Goal: Task Accomplishment & Management: Manage account settings

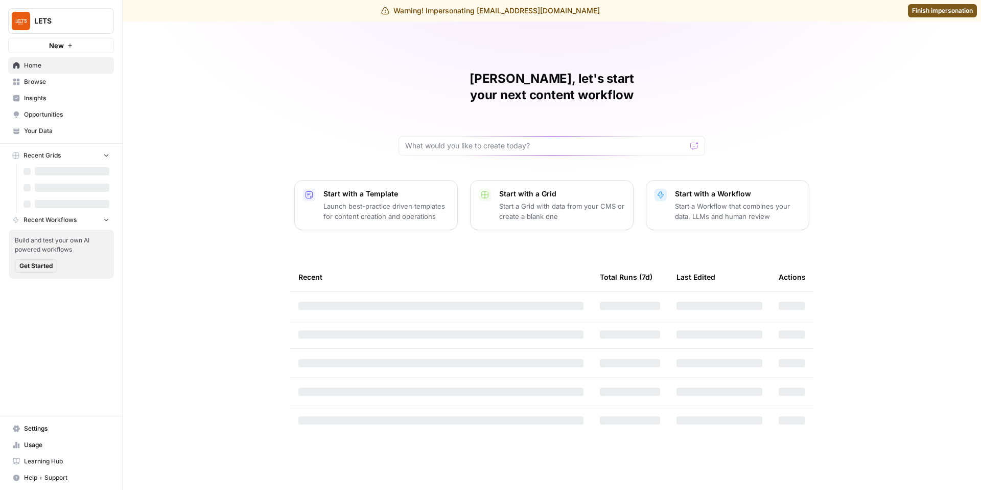
click at [40, 422] on link "Settings" at bounding box center [61, 428] width 106 height 16
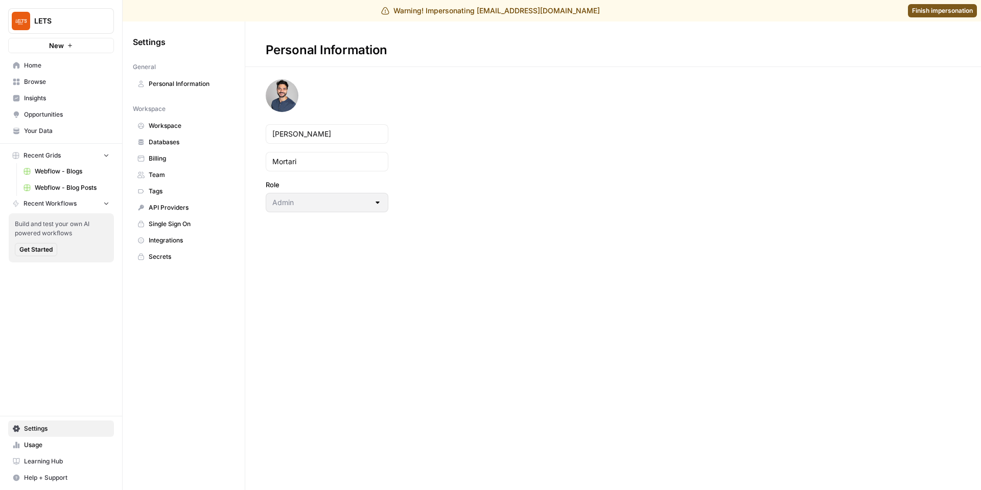
click at [45, 455] on link "Learning Hub" at bounding box center [61, 461] width 106 height 16
click at [81, 441] on span "Usage" at bounding box center [66, 444] width 85 height 9
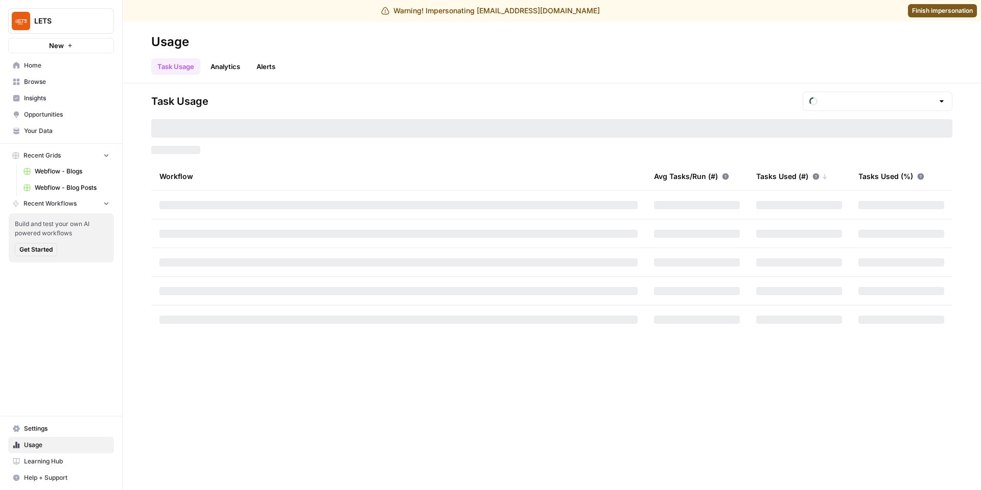
type input "October Tasks"
click at [66, 427] on span "Settings" at bounding box center [66, 428] width 85 height 9
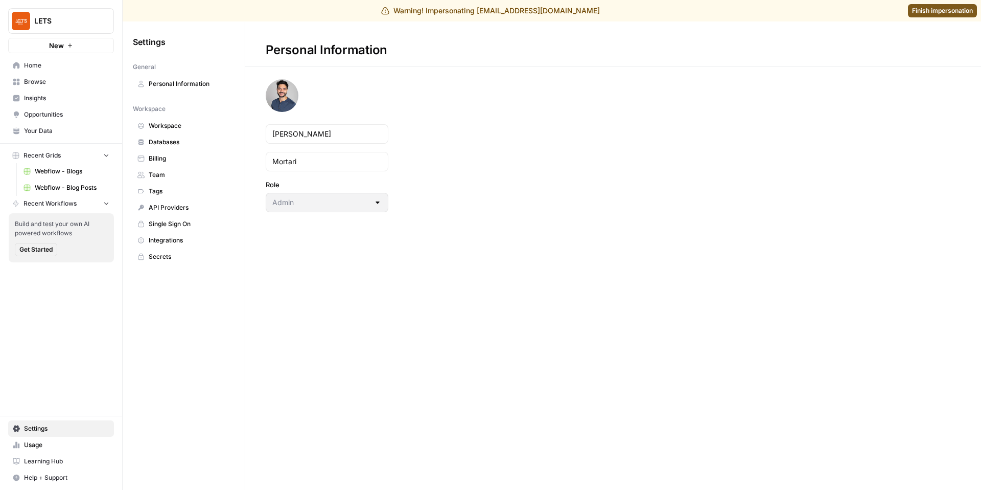
click at [182, 161] on span "Billing" at bounding box center [189, 158] width 81 height 9
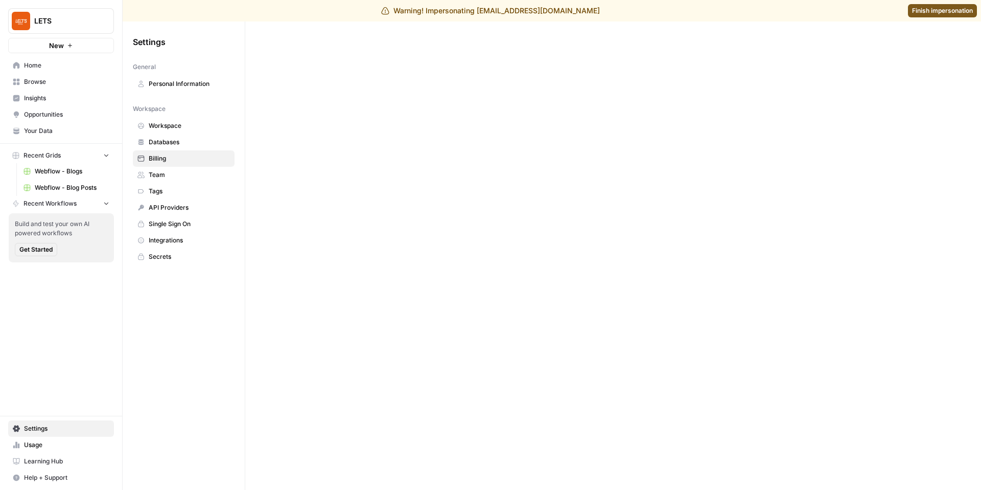
click at [182, 161] on span "Billing" at bounding box center [189, 158] width 81 height 9
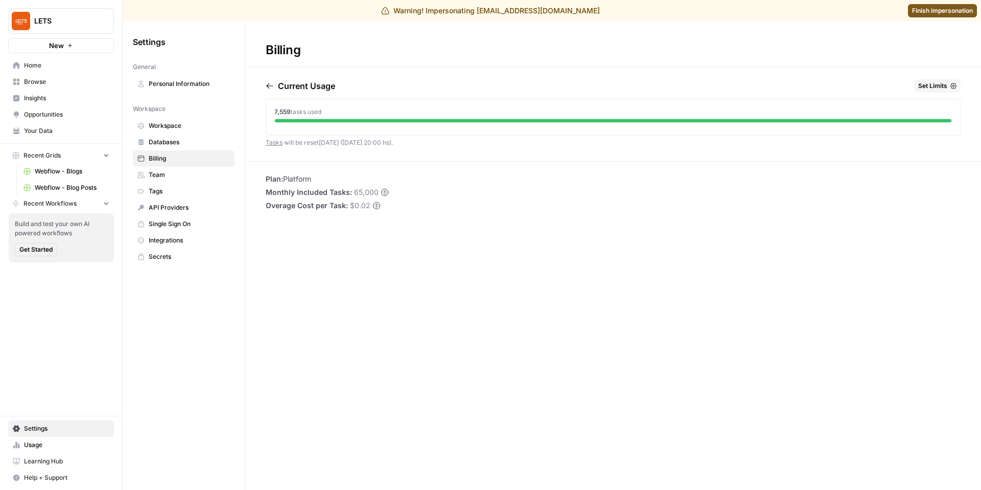
click at [38, 443] on span "Usage" at bounding box center [66, 444] width 85 height 9
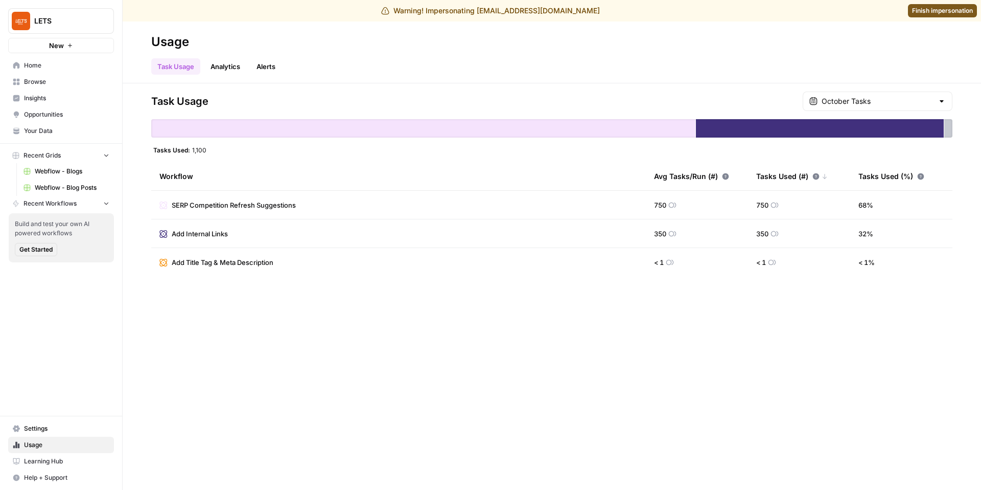
click at [74, 25] on span "LETS" at bounding box center [65, 21] width 62 height 10
click at [223, 67] on link "Analytics" at bounding box center [225, 66] width 42 height 16
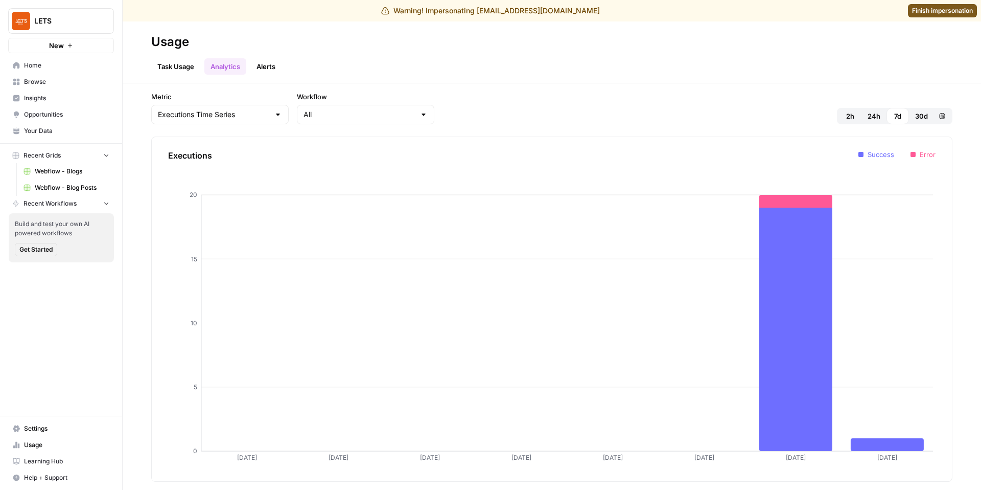
click at [181, 71] on link "Task Usage" at bounding box center [175, 66] width 49 height 16
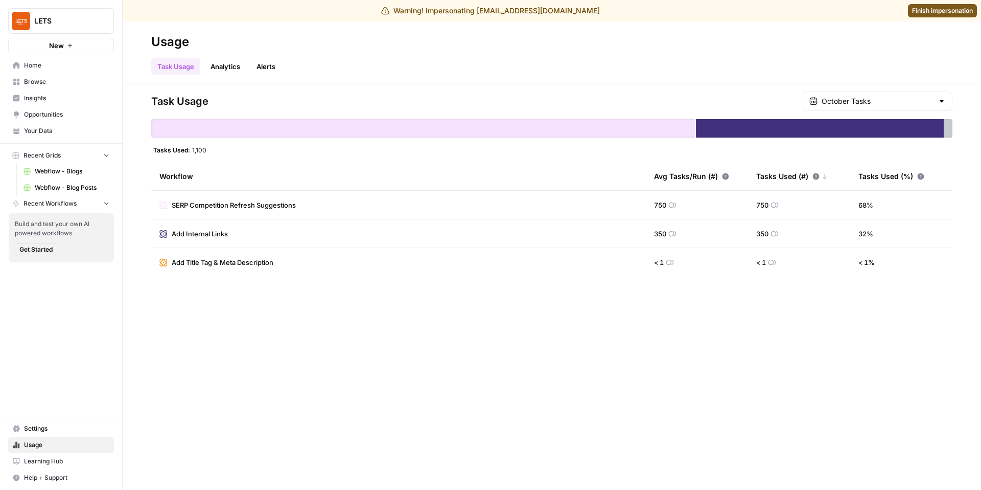
click at [233, 62] on link "Analytics" at bounding box center [225, 66] width 42 height 16
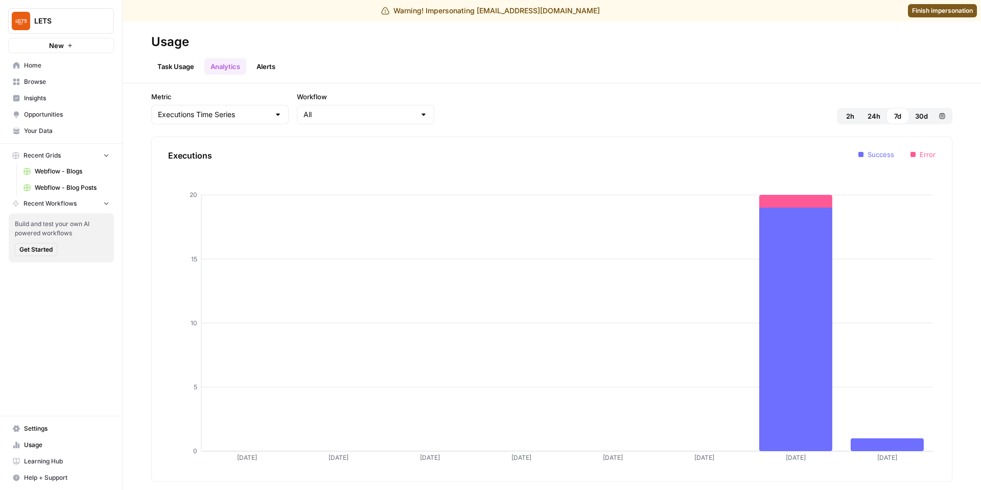
click at [272, 74] on link "Alerts" at bounding box center [265, 66] width 31 height 16
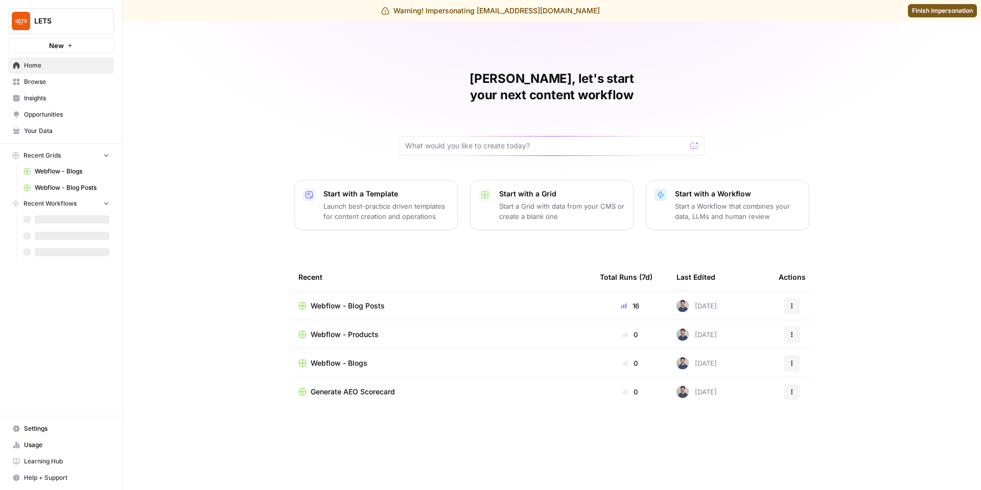
click at [39, 443] on span "Usage" at bounding box center [66, 444] width 85 height 9
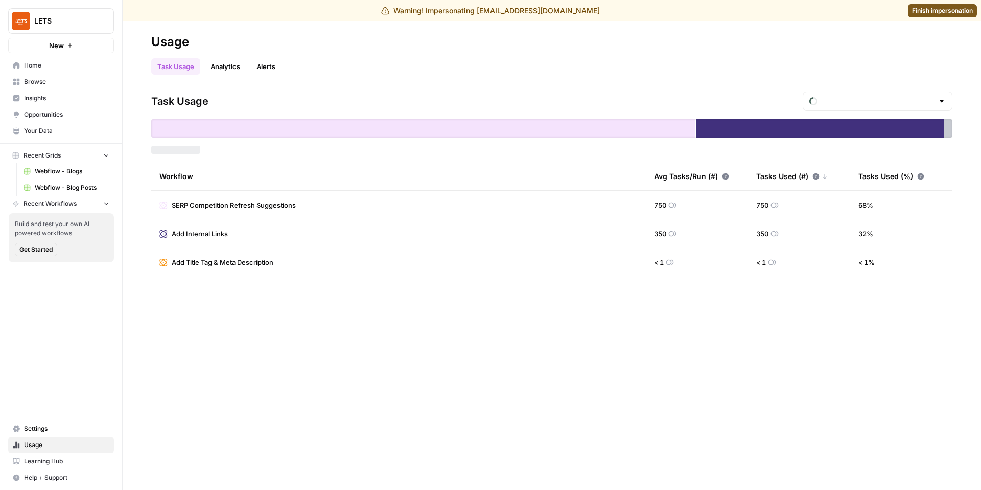
type input "October Tasks"
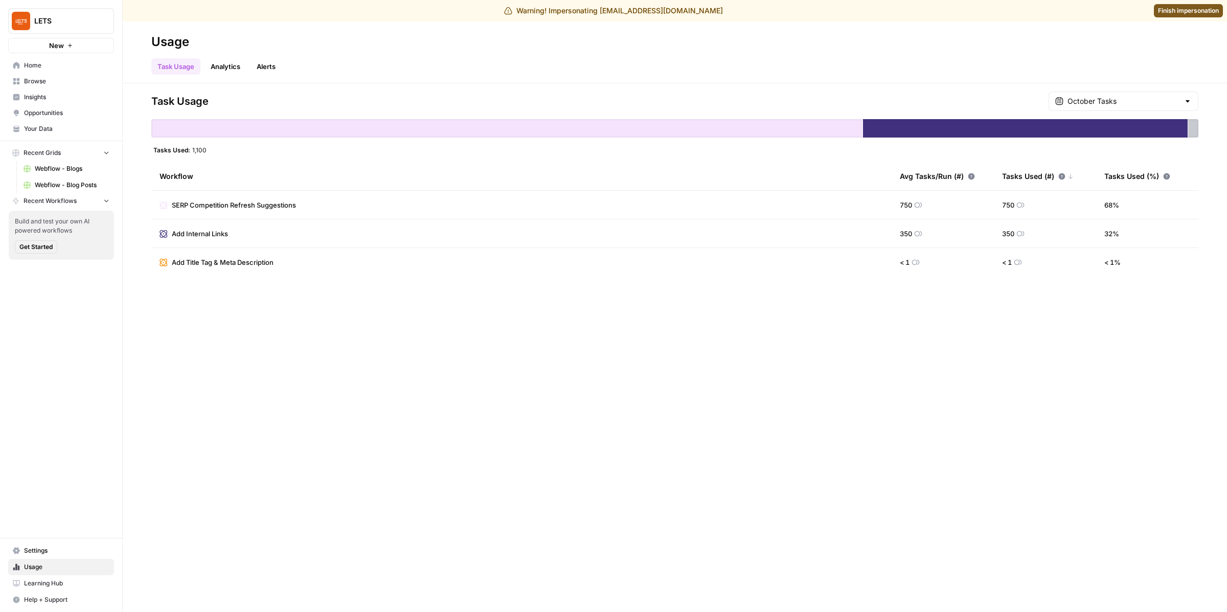
click at [30, 489] on span "Settings" at bounding box center [66, 550] width 85 height 9
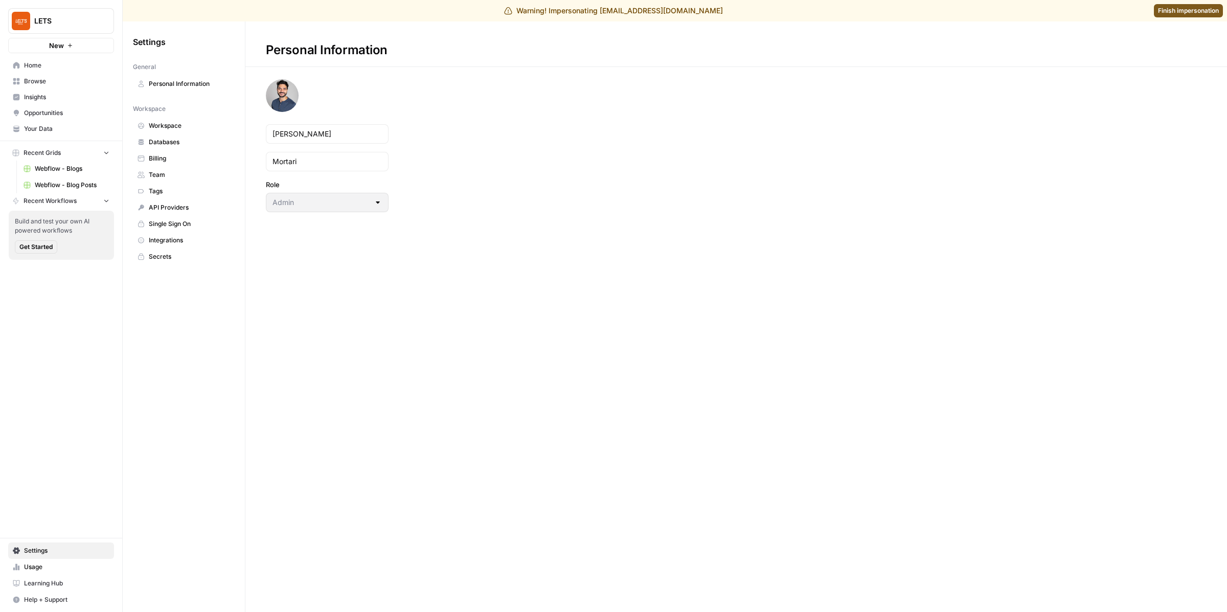
click at [179, 159] on span "Billing" at bounding box center [189, 158] width 81 height 9
click at [179, 158] on span "Billing" at bounding box center [189, 158] width 81 height 9
